Goal: Transaction & Acquisition: Purchase product/service

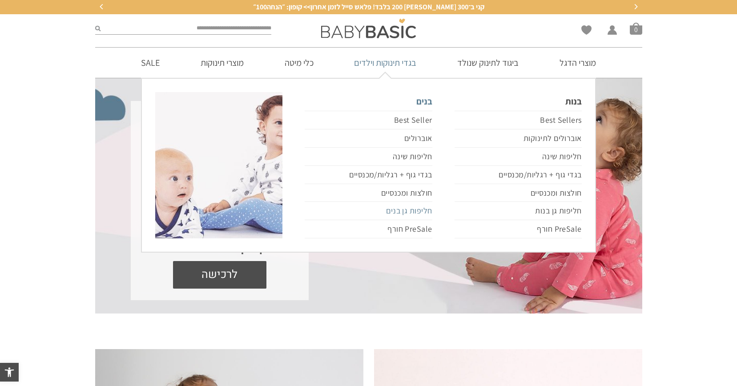
click at [411, 209] on link "חליפות גן בנים" at bounding box center [368, 211] width 127 height 18
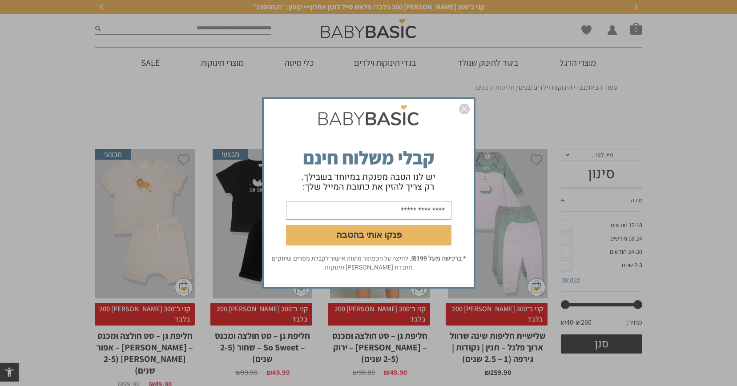
click at [462, 109] on img "סגור" at bounding box center [464, 109] width 11 height 11
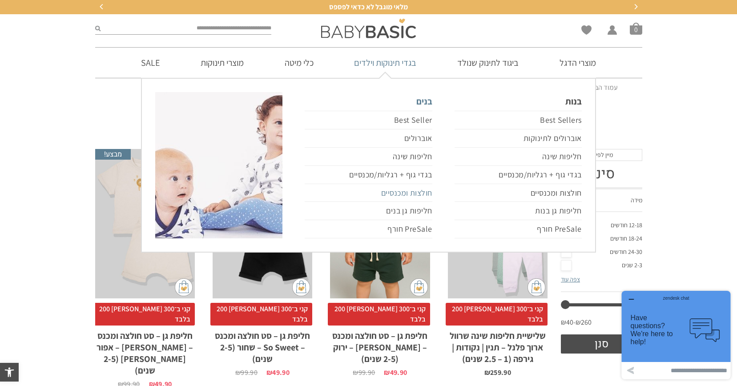
click at [418, 191] on link "חולצות ומכנסיים" at bounding box center [368, 193] width 127 height 18
